Goal: Check status: Check status

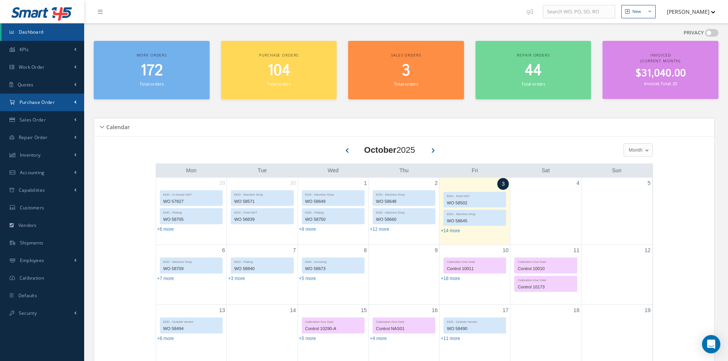
click at [35, 101] on span "Purchase Order" at bounding box center [37, 102] width 35 height 7
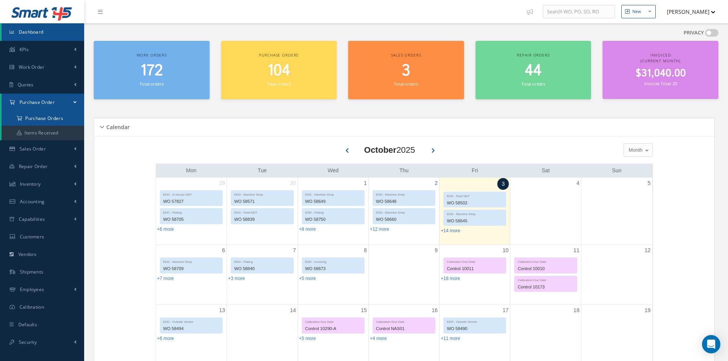
click at [36, 117] on a=1&status_id=2&status_id=3&status_id=5&collapsedFilters"] "Purchase Orders" at bounding box center [43, 118] width 83 height 15
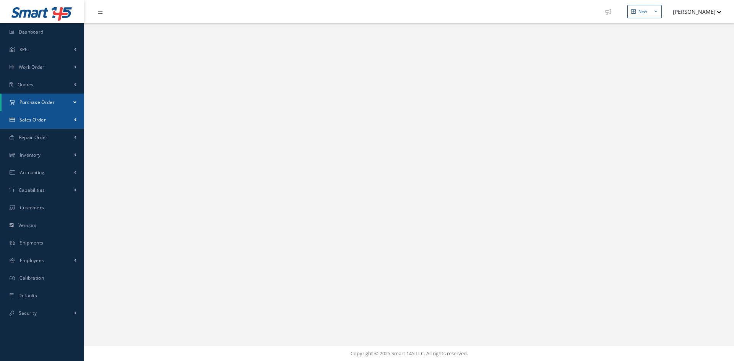
select select "25"
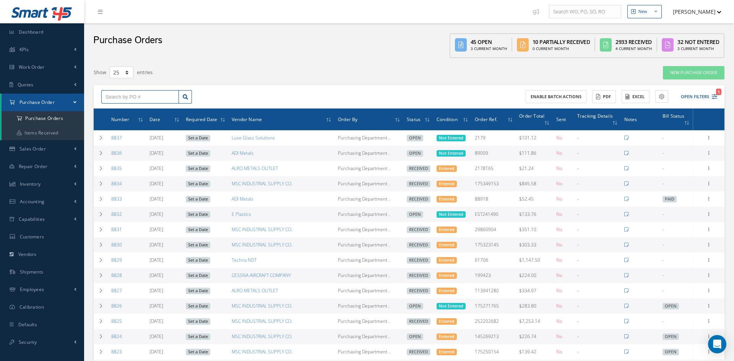
click at [129, 93] on input "text" at bounding box center [140, 97] width 78 height 14
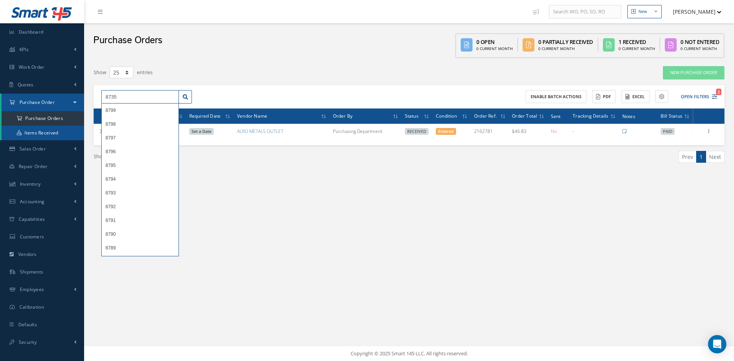
type input "8735"
